Goal: Task Accomplishment & Management: Manage account settings

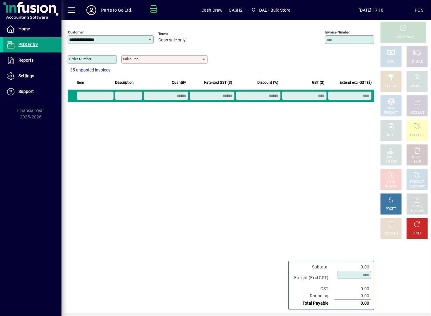
click at [89, 9] on icon at bounding box center [91, 10] width 12 height 10
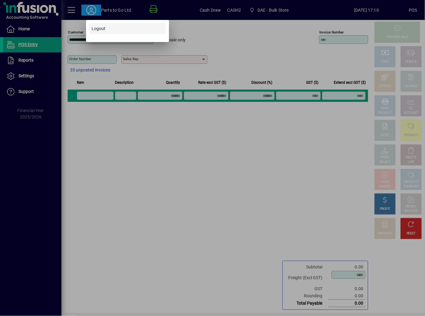
click at [95, 30] on span "Logout" at bounding box center [99, 28] width 14 height 6
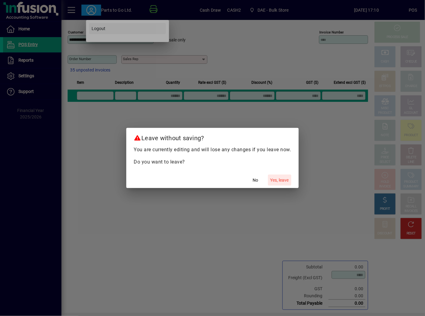
click at [268, 175] on button "Yes, leave" at bounding box center [279, 180] width 23 height 11
